Goal: Information Seeking & Learning: Learn about a topic

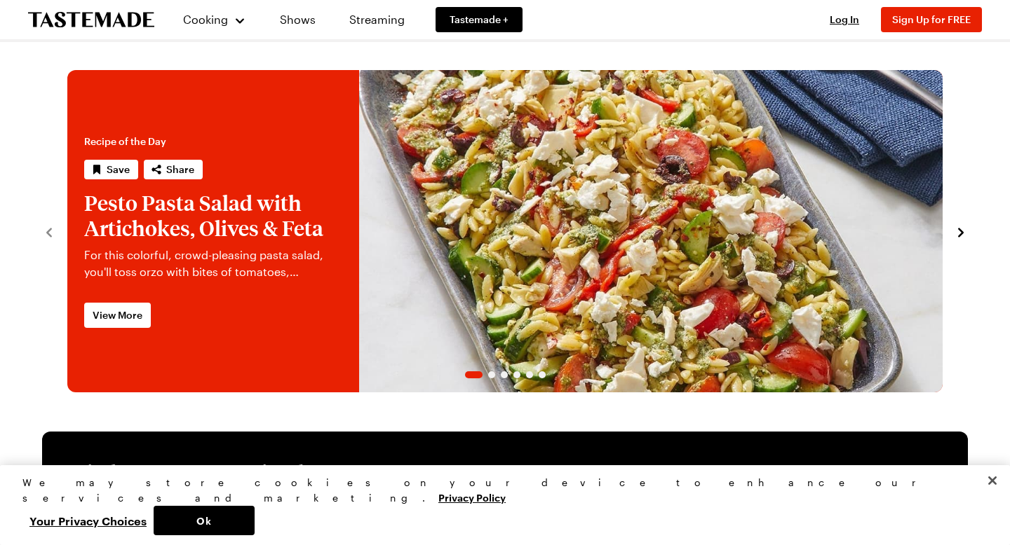
click at [67, 311] on link "Pesto Pasta Salad with Artichokes, Olives & Feta" at bounding box center [67, 231] width 0 height 322
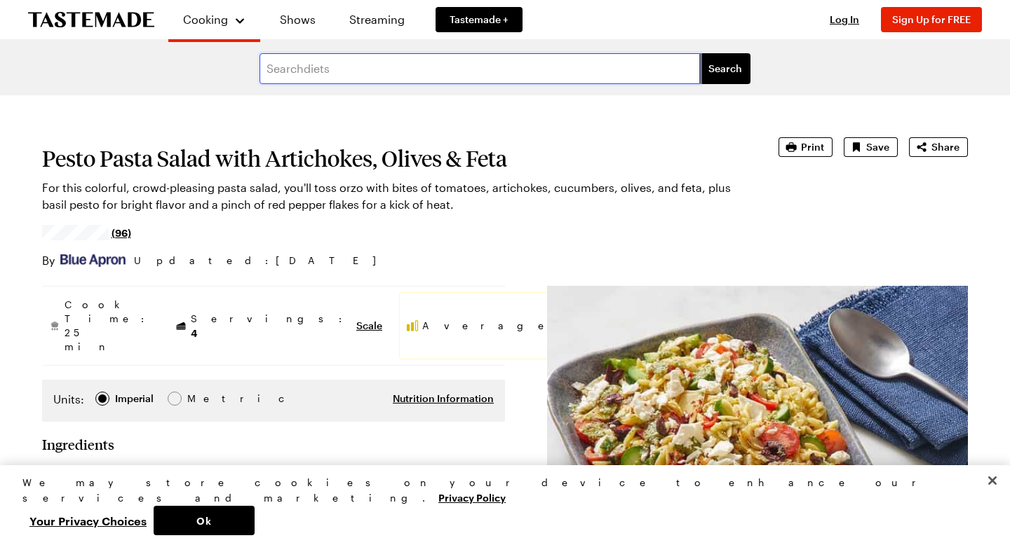
click at [394, 71] on input "text" at bounding box center [479, 68] width 440 height 31
type input "deep dish quiche [PERSON_NAME]"
click at [700, 53] on button "Search" at bounding box center [725, 68] width 50 height 31
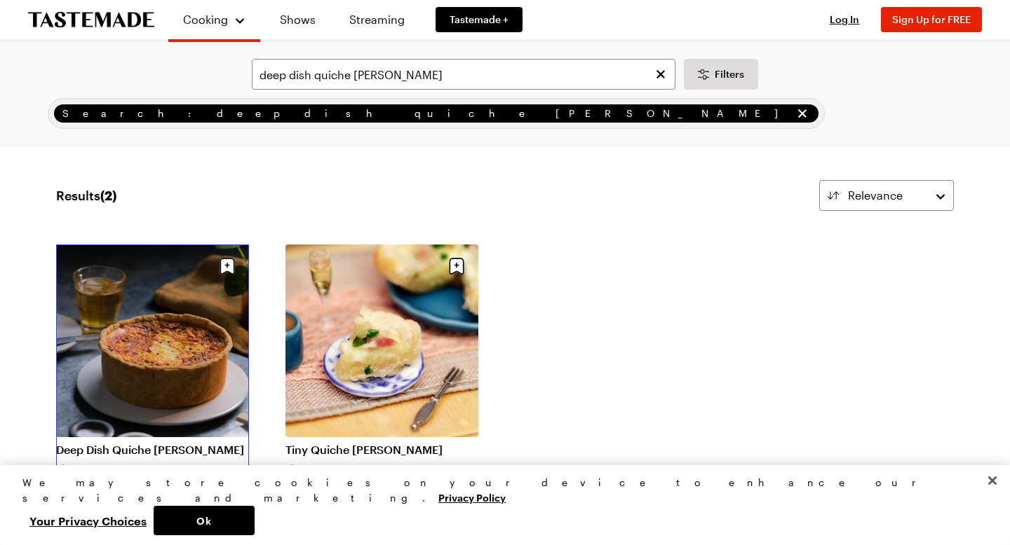
click at [159, 443] on link "Deep Dish Quiche [PERSON_NAME]" at bounding box center [152, 450] width 193 height 14
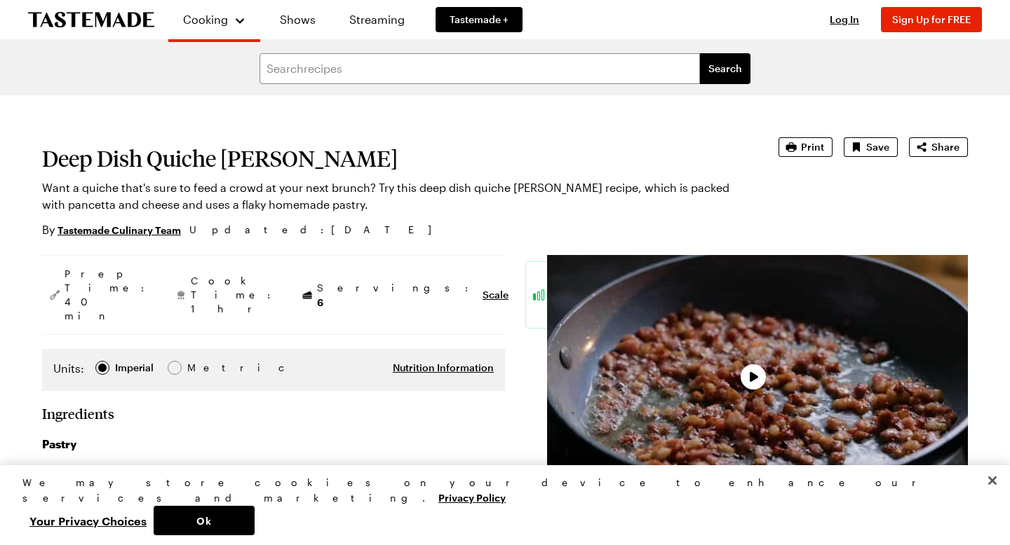
click at [648, 146] on h1 "Deep Dish Quiche [PERSON_NAME]" at bounding box center [390, 158] width 697 height 25
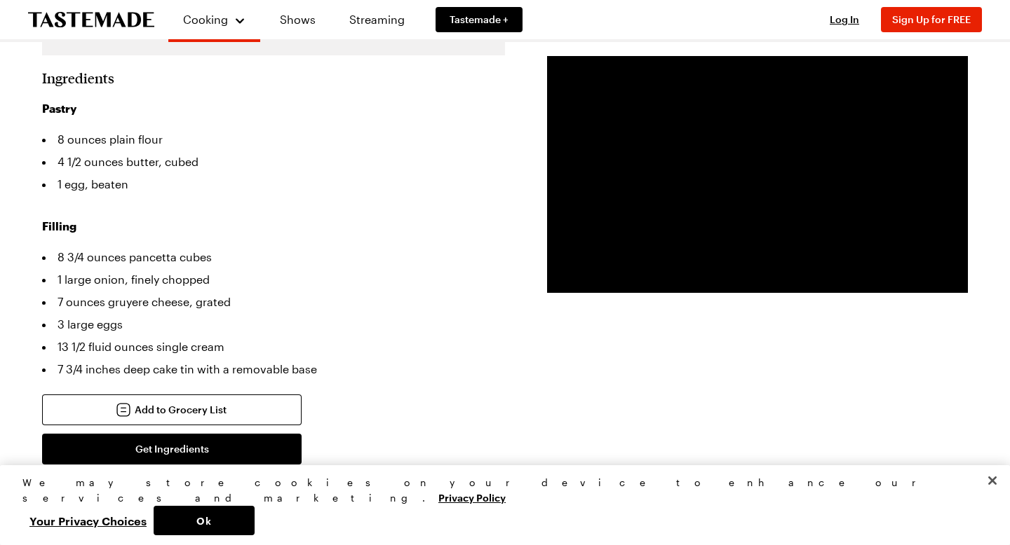
scroll to position [337, 0]
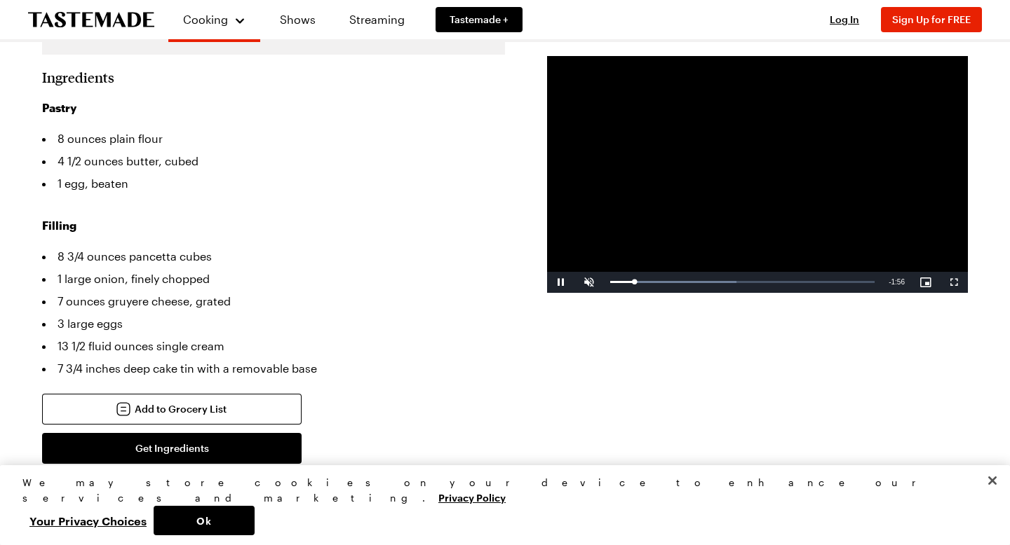
click at [462, 313] on li "3 large eggs" at bounding box center [273, 324] width 463 height 22
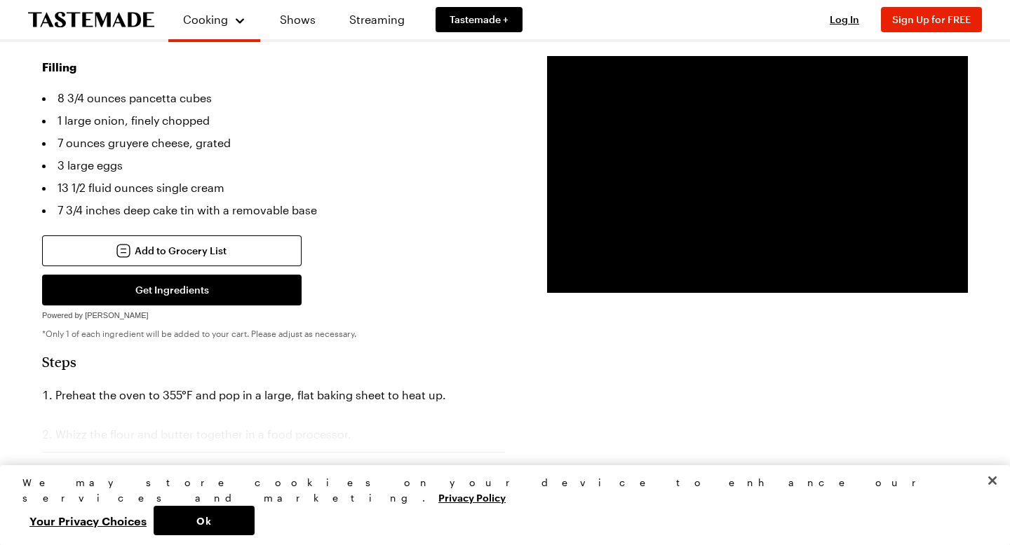
scroll to position [505, 0]
